Goal: Task Accomplishment & Management: Complete application form

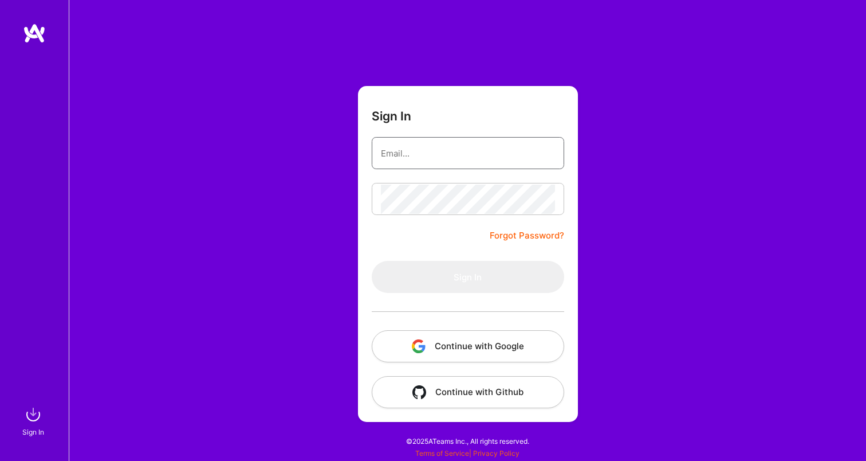
type input "[EMAIL_ADDRESS][DOMAIN_NAME]"
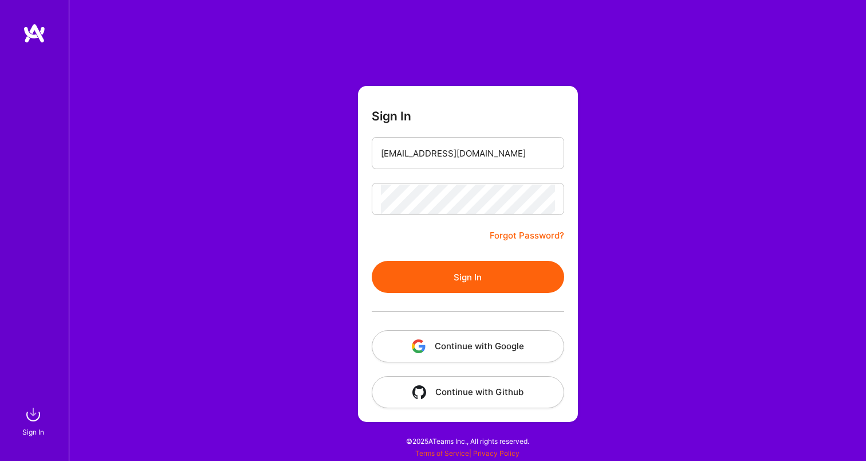
click at [446, 262] on button "Sign In" at bounding box center [468, 277] width 193 height 32
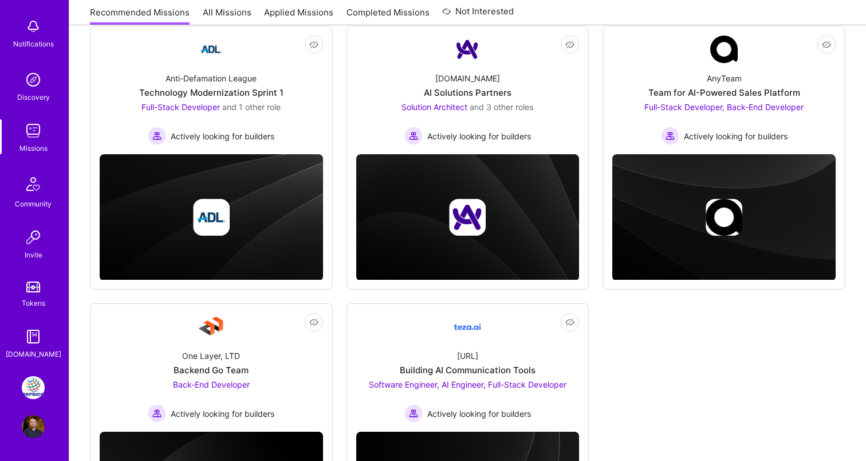
scroll to position [52, 0]
click at [33, 385] on img at bounding box center [33, 387] width 23 height 23
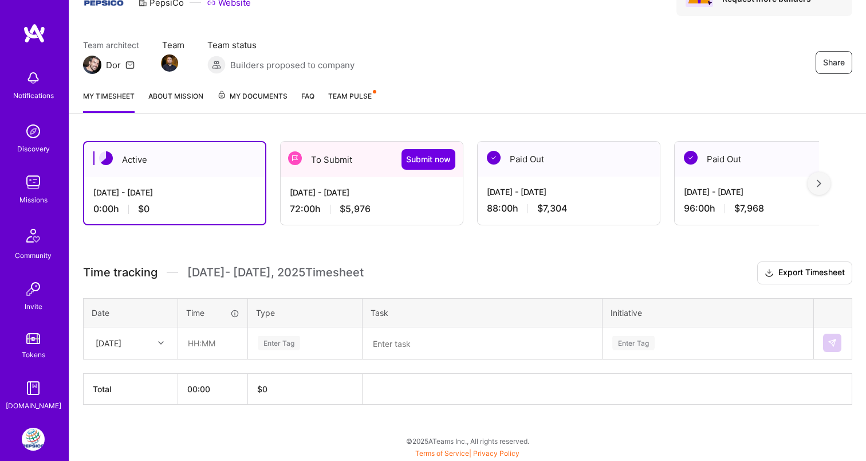
scroll to position [70, 0]
click at [350, 189] on div "[DATE] - [DATE]" at bounding box center [372, 192] width 164 height 12
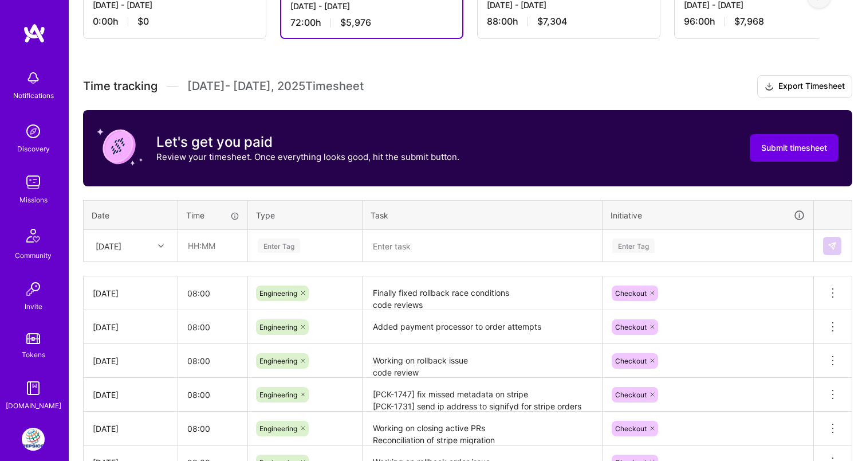
scroll to position [273, 0]
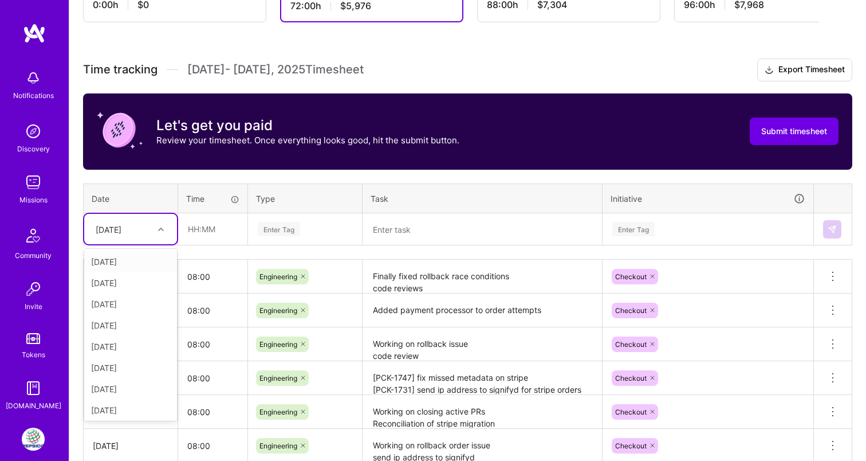
click at [143, 227] on div "[DATE]" at bounding box center [122, 228] width 64 height 19
click at [134, 363] on div "[DATE]" at bounding box center [130, 365] width 93 height 21
click at [186, 235] on input "text" at bounding box center [213, 229] width 68 height 30
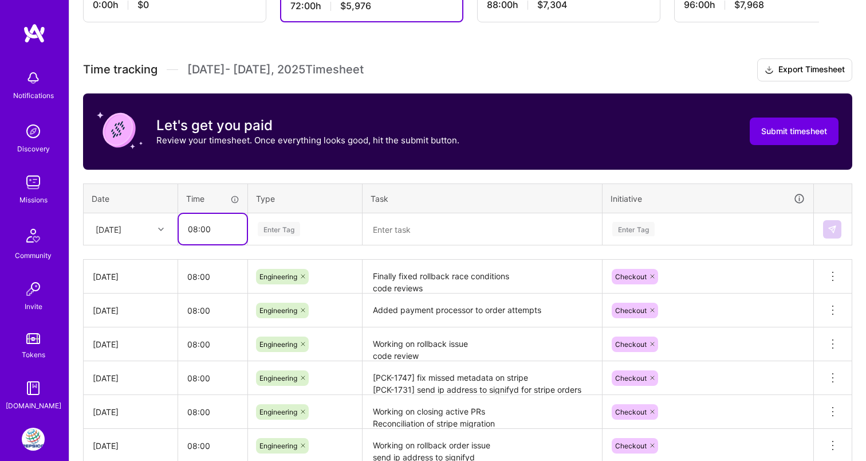
type input "08:00"
click at [271, 229] on div "Enter Tag" at bounding box center [279, 229] width 42 height 18
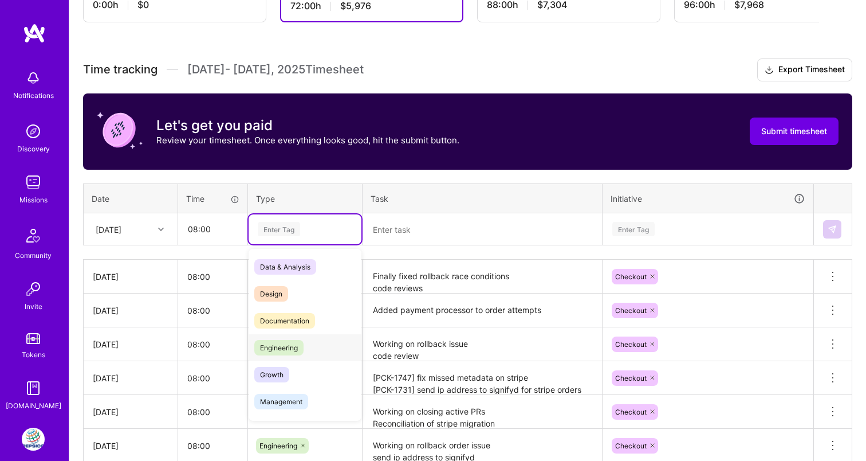
click at [285, 341] on span "Engineering" at bounding box center [278, 347] width 49 height 15
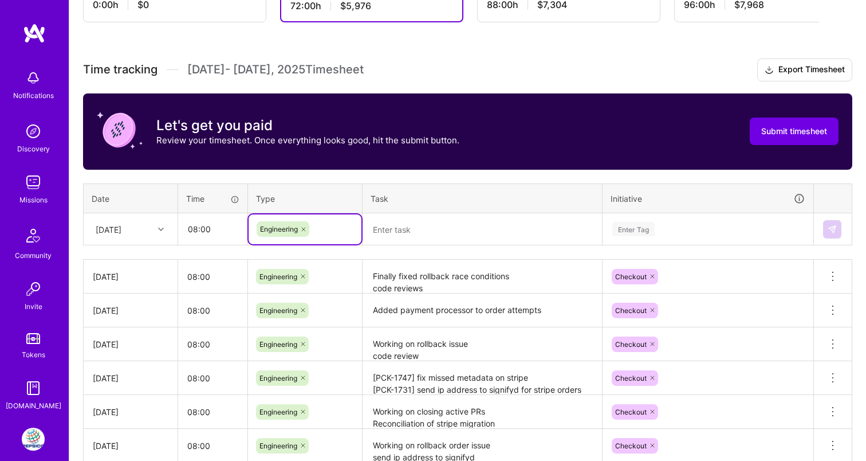
click at [424, 238] on textarea at bounding box center [482, 229] width 237 height 30
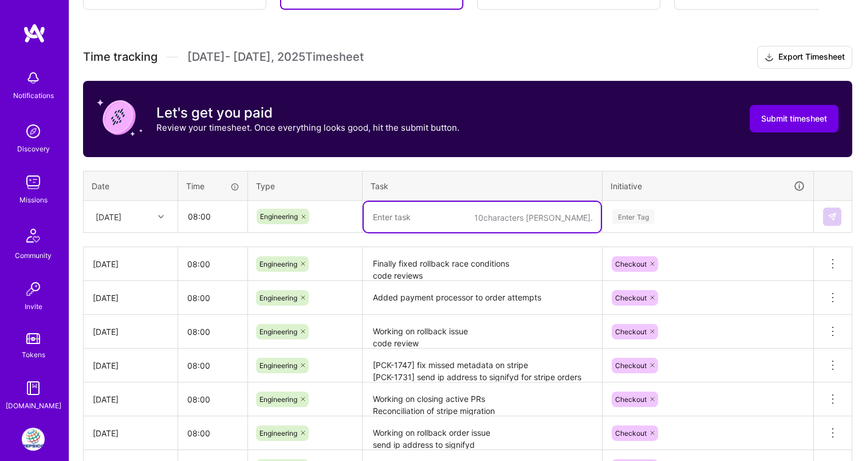
scroll to position [290, 0]
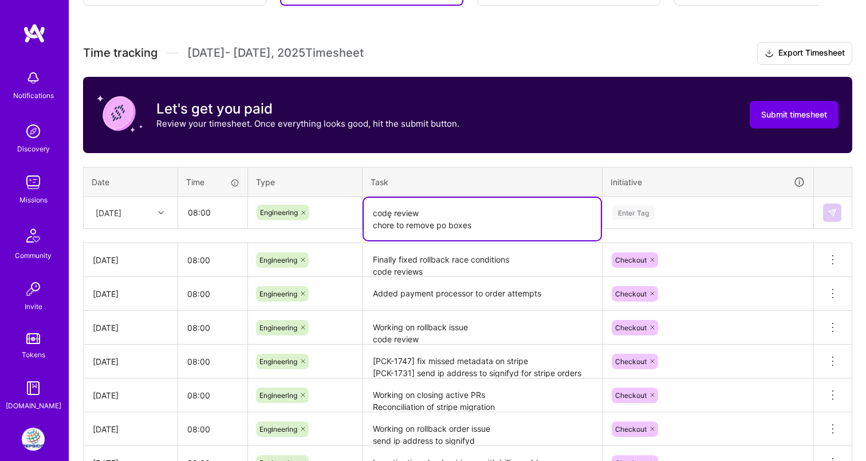
type textarea "codę review chore to remove po boxes"
click at [660, 215] on div "Enter Tag" at bounding box center [708, 213] width 210 height 30
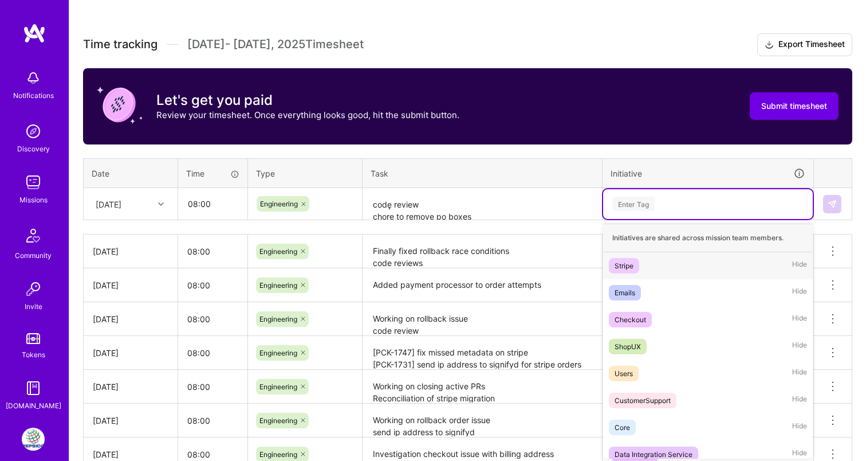
scroll to position [300, 0]
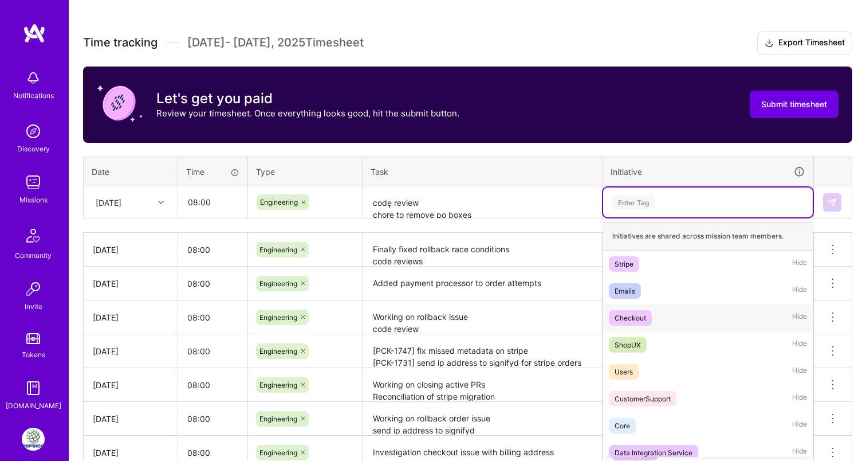
click at [627, 319] on div "Checkout" at bounding box center [631, 318] width 32 height 12
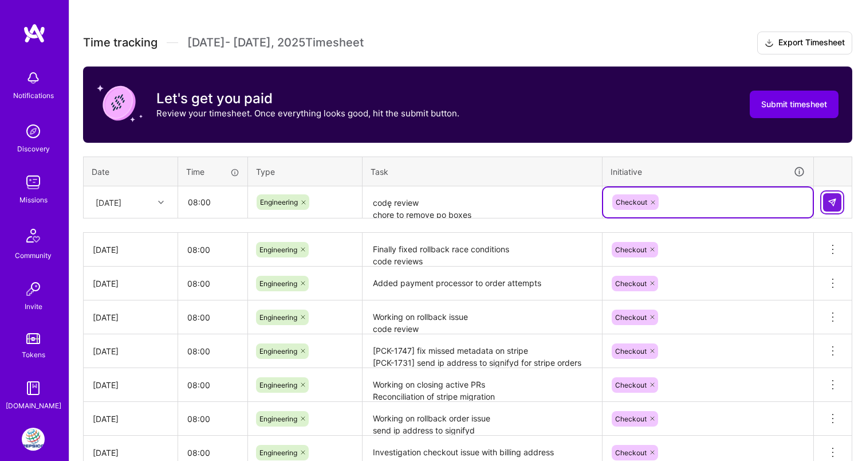
click at [836, 195] on button at bounding box center [832, 202] width 18 height 18
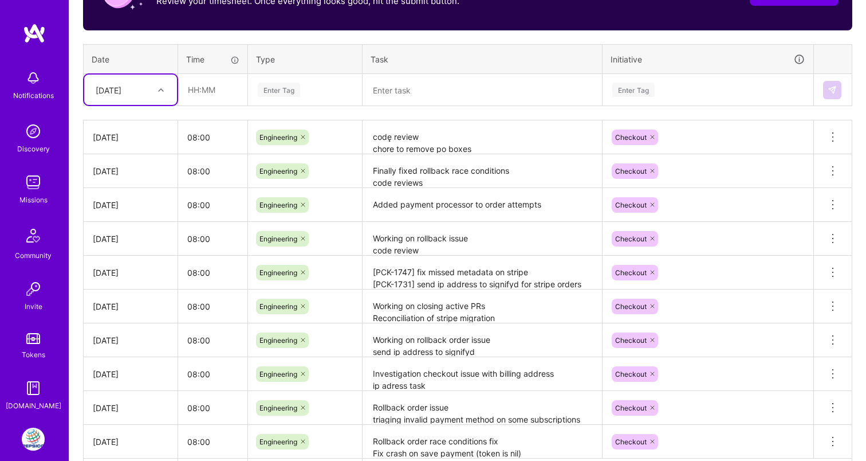
scroll to position [370, 0]
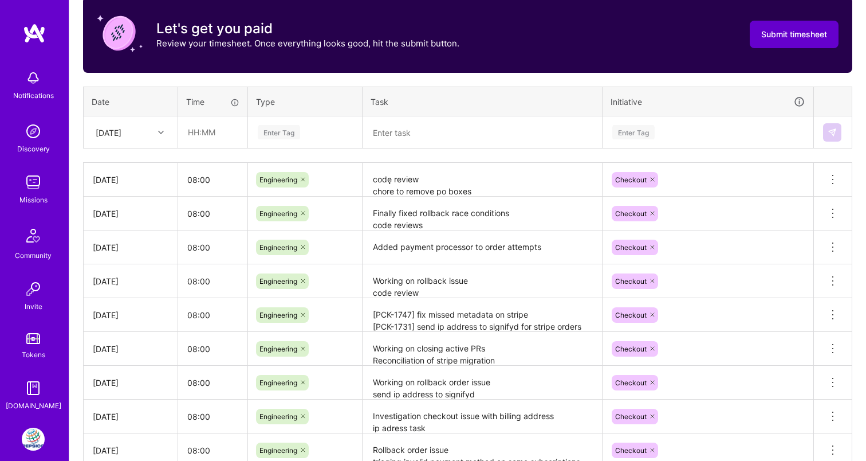
click at [778, 37] on span "Submit timesheet" at bounding box center [795, 34] width 66 height 11
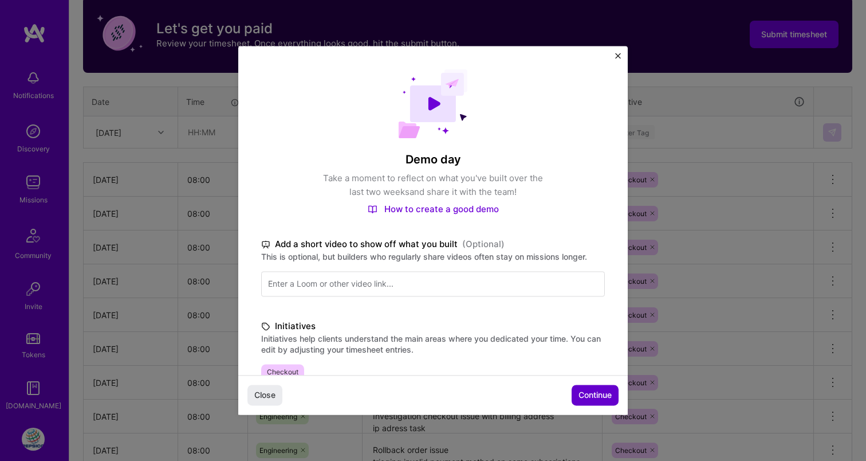
click at [595, 396] on span "Continue" at bounding box center [595, 395] width 33 height 11
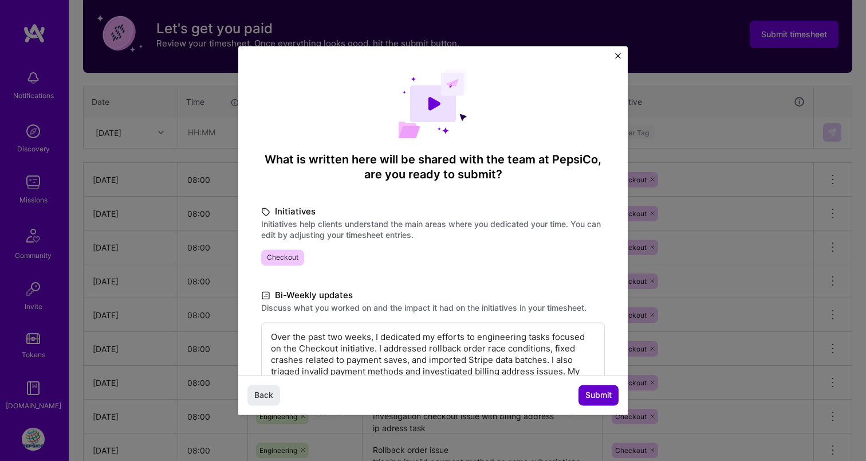
click at [595, 396] on span "Submit" at bounding box center [599, 395] width 26 height 11
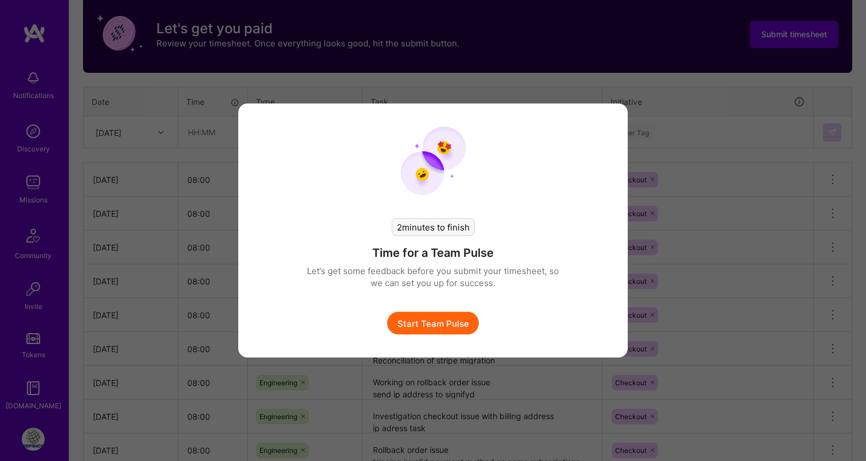
click at [439, 332] on button "Start Team Pulse" at bounding box center [433, 323] width 92 height 23
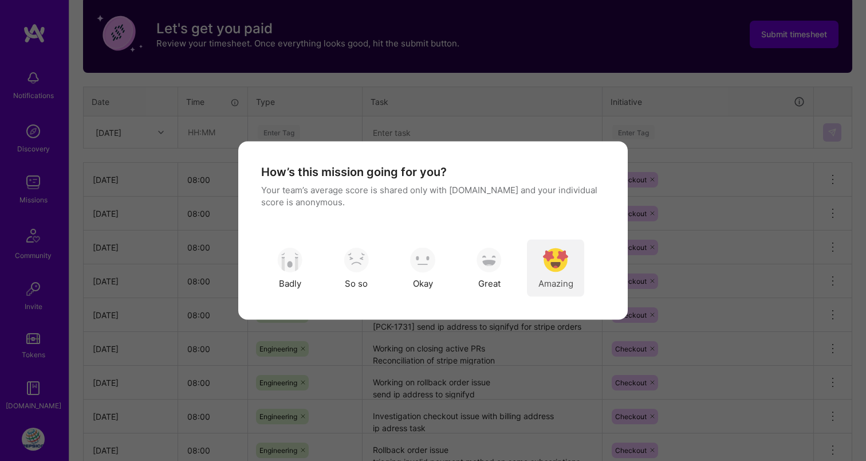
click at [551, 260] on img "modal" at bounding box center [555, 259] width 25 height 25
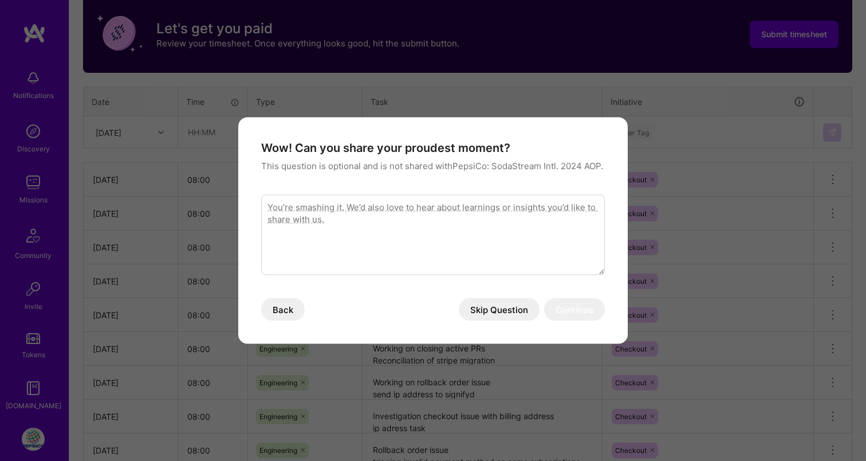
click at [487, 320] on button "Skip Question" at bounding box center [499, 309] width 81 height 23
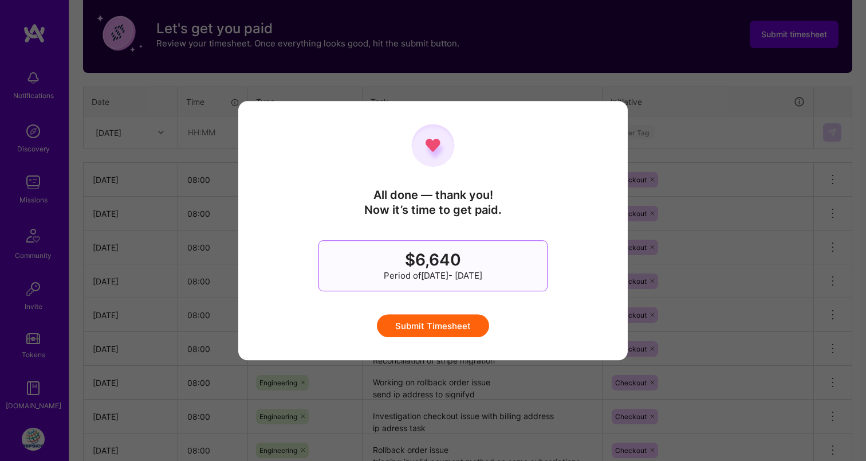
click at [441, 328] on button "Submit Timesheet" at bounding box center [433, 325] width 112 height 23
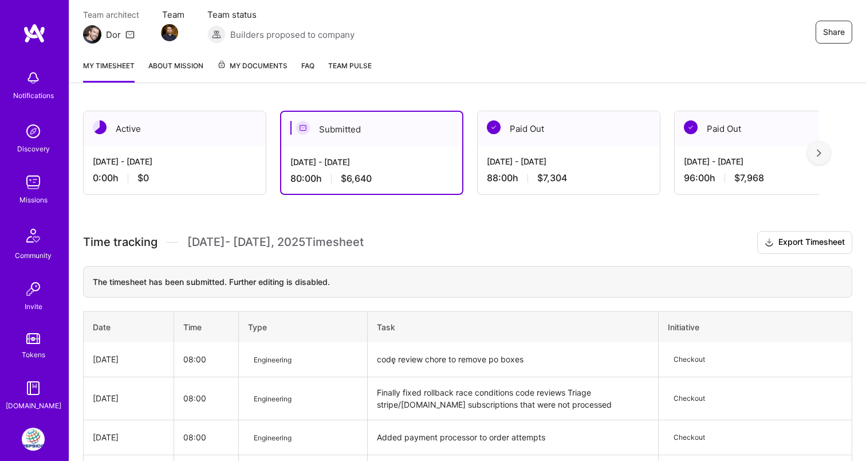
scroll to position [100, 0]
